Goal: Check status: Check status

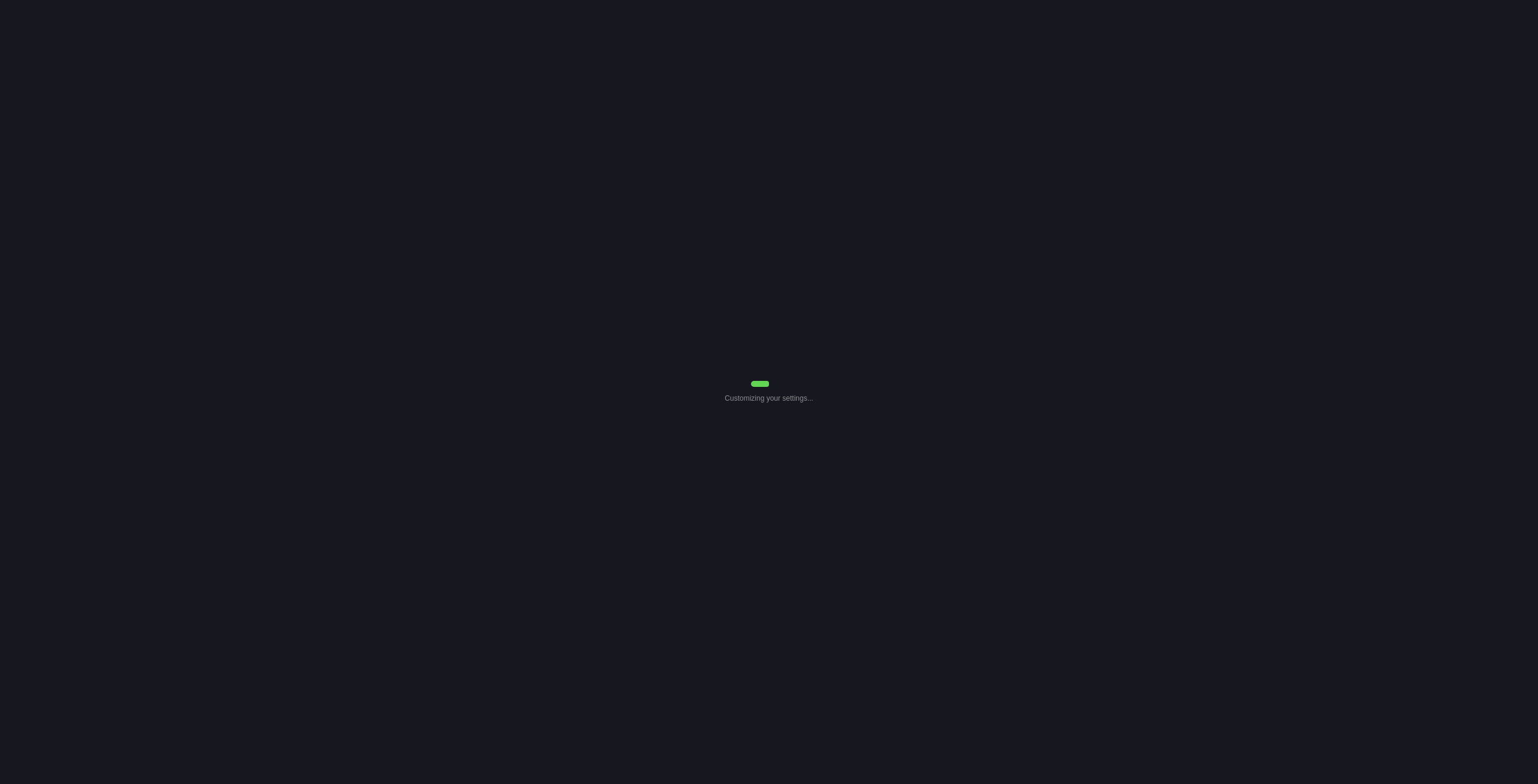
select select "7"
